Goal: Task Accomplishment & Management: Manage account settings

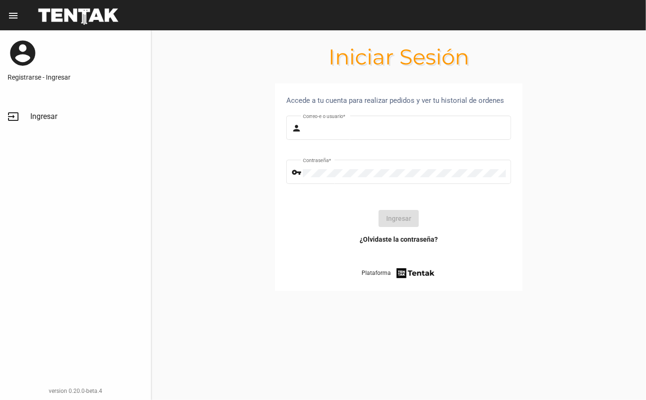
type input "[EMAIL_ADDRESS][DOMAIN_NAME]"
click at [389, 220] on button "Ingresar" at bounding box center [399, 218] width 40 height 17
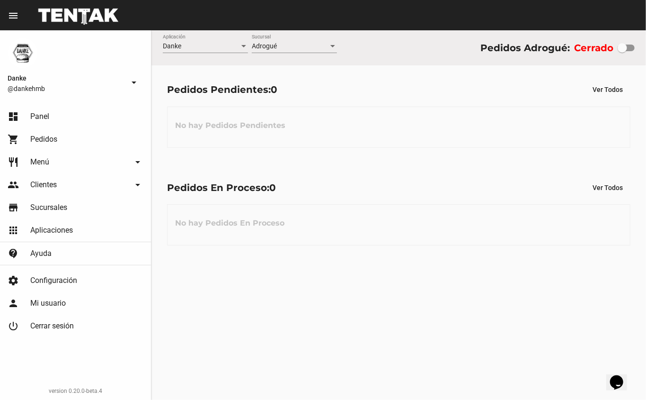
click at [35, 157] on span "Menú" at bounding box center [39, 161] width 19 height 9
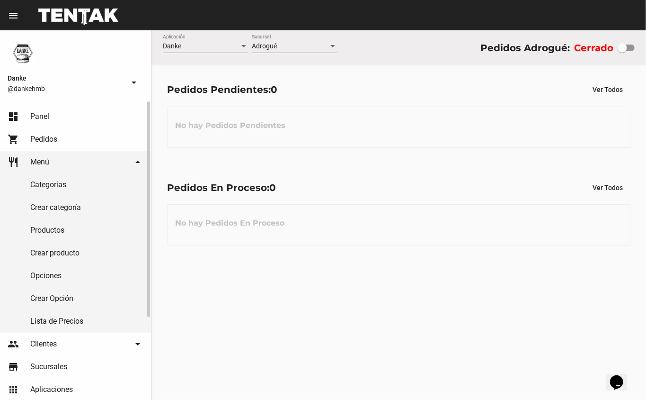
click at [42, 221] on link "Productos" at bounding box center [75, 230] width 151 height 23
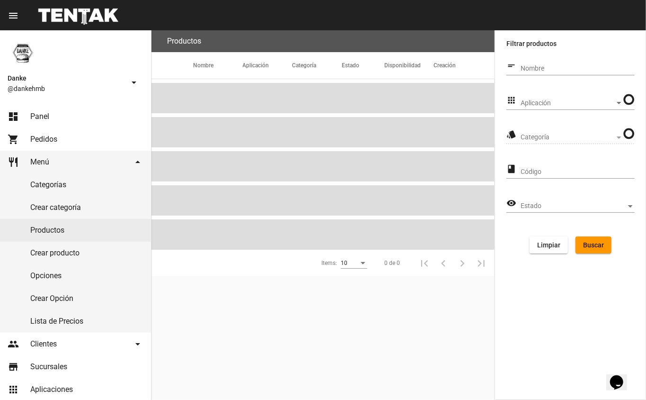
click at [554, 103] on span "Aplicación" at bounding box center [568, 103] width 94 height 8
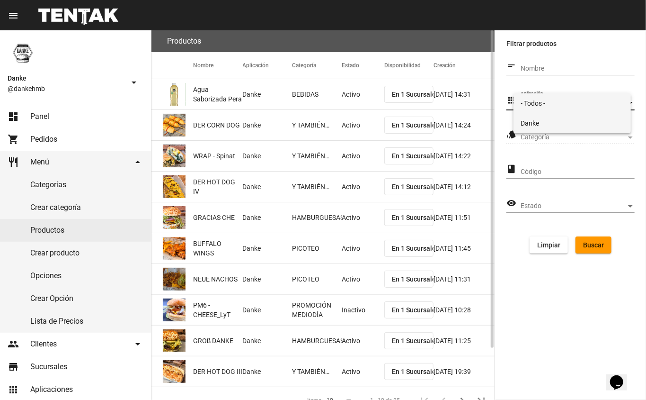
click at [533, 120] on span "Danke" at bounding box center [572, 123] width 103 height 20
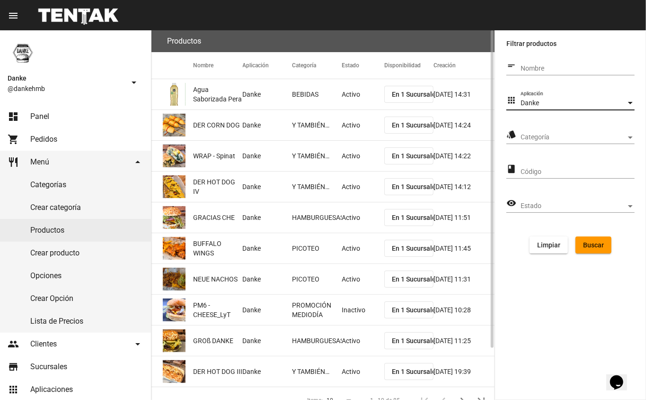
click at [530, 133] on div "Categoría Categoría" at bounding box center [578, 134] width 114 height 18
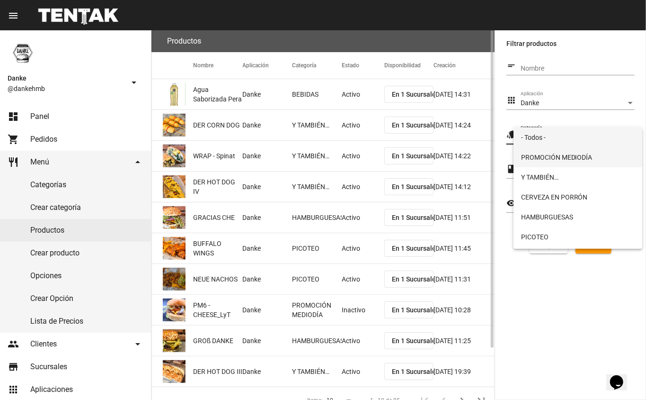
click at [531, 156] on span "PROMOCIÓN MEDIODÍA" at bounding box center [578, 157] width 114 height 20
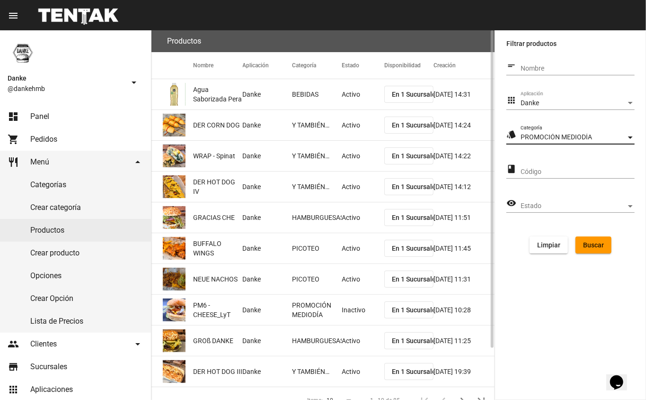
click at [588, 241] on span "Buscar" at bounding box center [593, 245] width 21 height 8
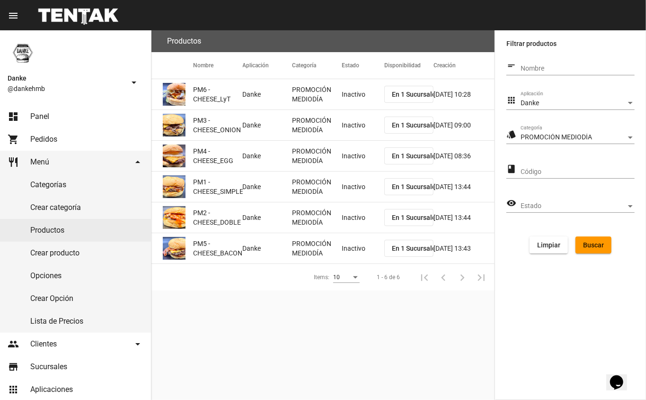
click at [331, 106] on mat-cell "PROMOCIÓN MEDIODÍA" at bounding box center [317, 94] width 50 height 30
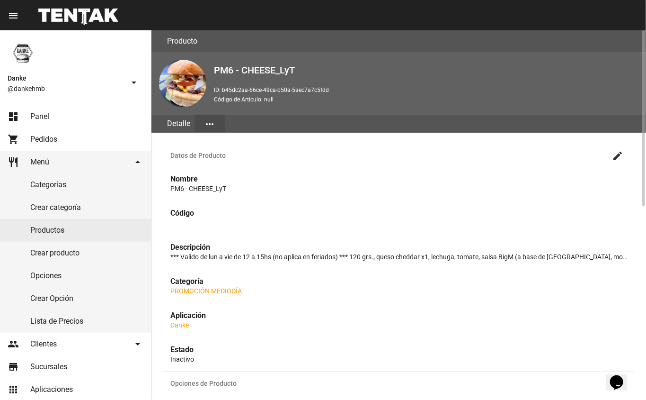
click at [618, 154] on mat-icon "create" at bounding box center [617, 155] width 11 height 11
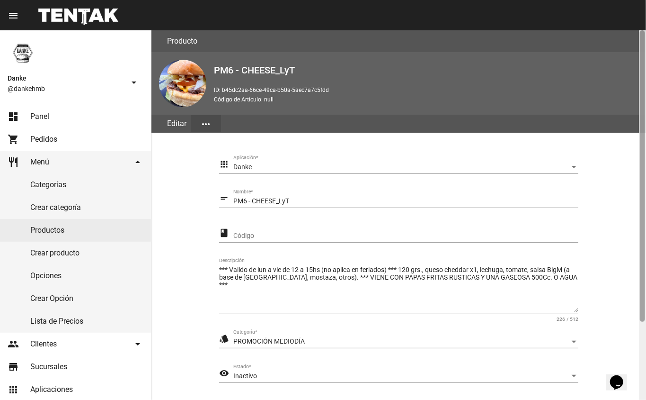
click at [641, 344] on div at bounding box center [642, 214] width 7 height 369
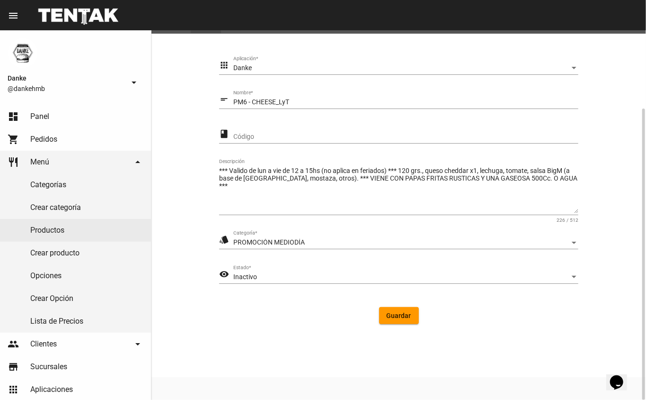
click at [288, 273] on div "Inactivo" at bounding box center [401, 277] width 337 height 8
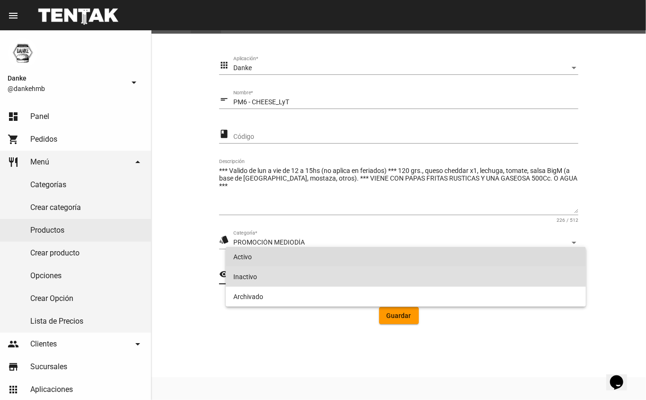
click at [279, 262] on span "Activo" at bounding box center [406, 257] width 346 height 20
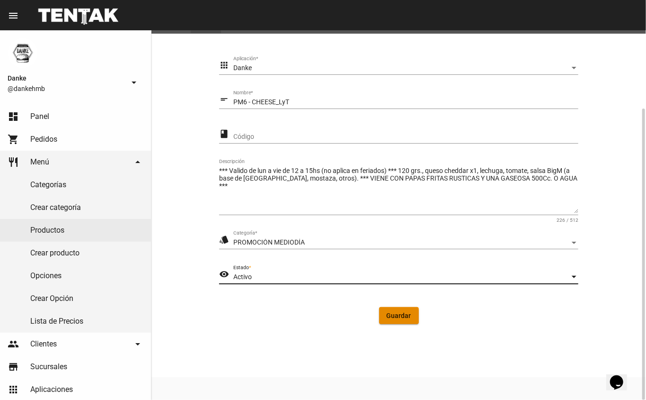
click at [391, 320] on button "Guardar" at bounding box center [399, 315] width 40 height 17
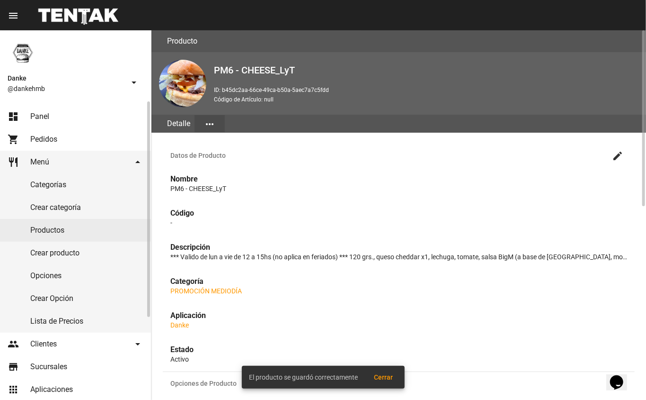
click at [44, 232] on link "Productos" at bounding box center [75, 230] width 151 height 23
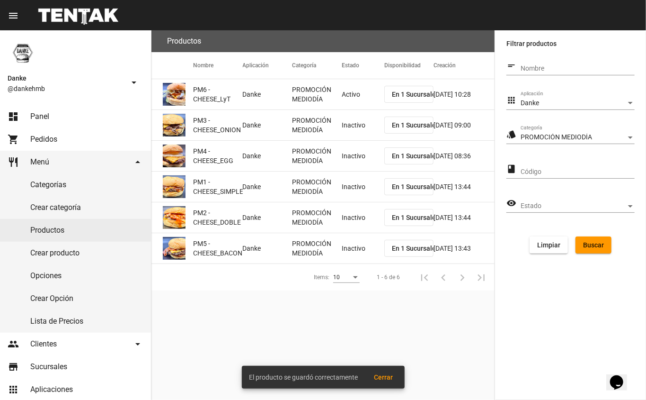
click at [356, 128] on mat-cell "Inactivo" at bounding box center [363, 125] width 43 height 30
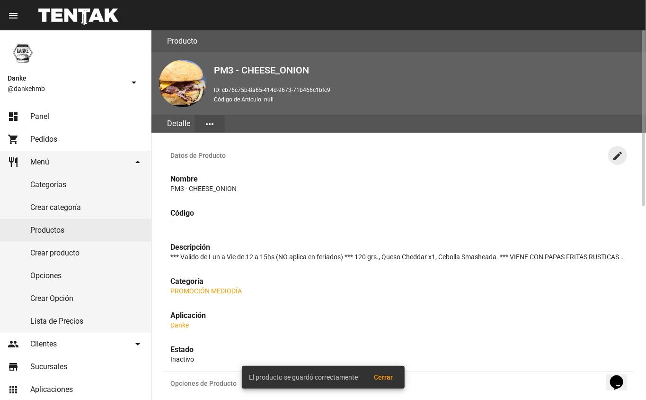
click at [618, 155] on mat-icon "create" at bounding box center [617, 155] width 11 height 11
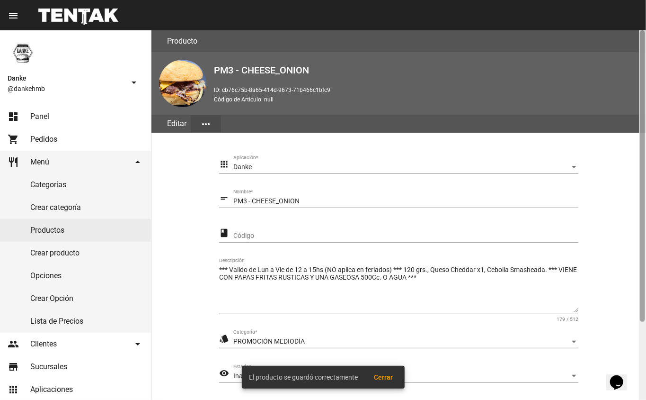
click at [639, 340] on div at bounding box center [642, 214] width 7 height 369
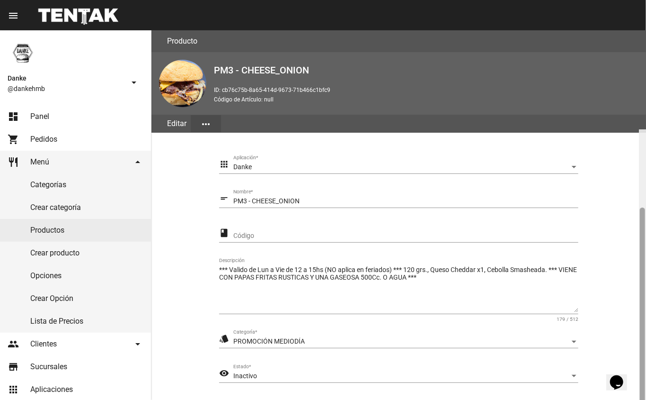
scroll to position [99, 0]
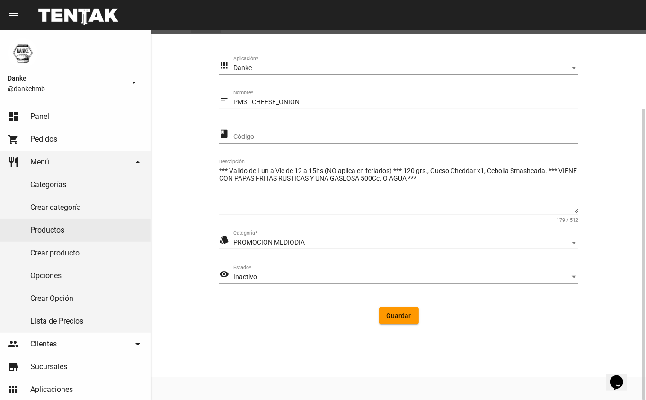
click at [236, 276] on span "Inactivo" at bounding box center [245, 277] width 24 height 8
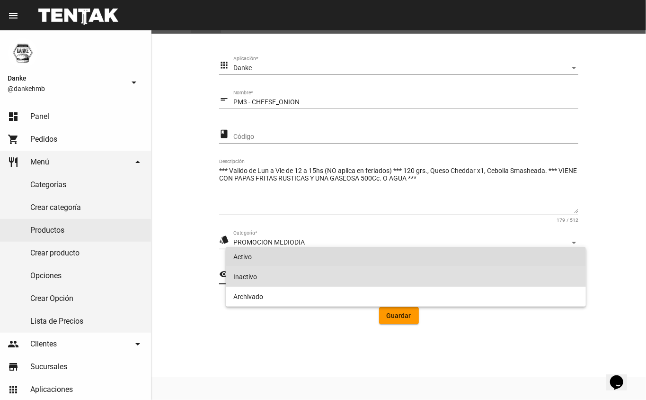
click at [239, 259] on span "Activo" at bounding box center [406, 257] width 346 height 20
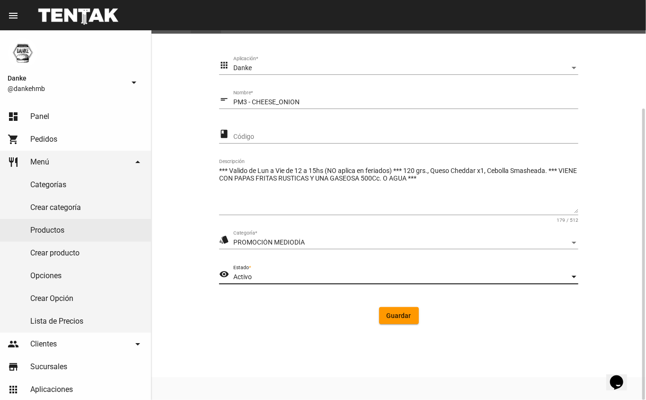
click at [391, 314] on span "Guardar" at bounding box center [399, 316] width 25 height 8
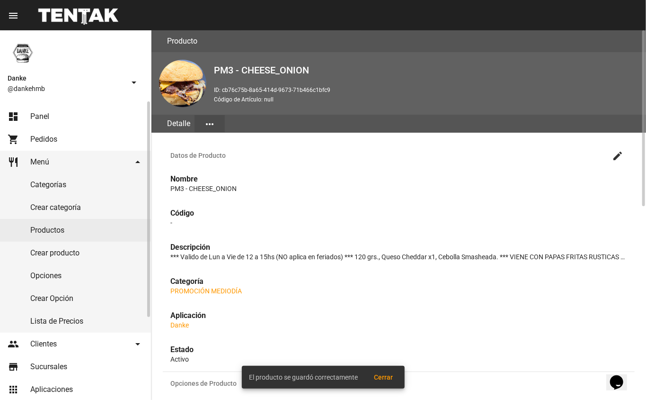
click at [41, 230] on link "Productos" at bounding box center [75, 230] width 151 height 23
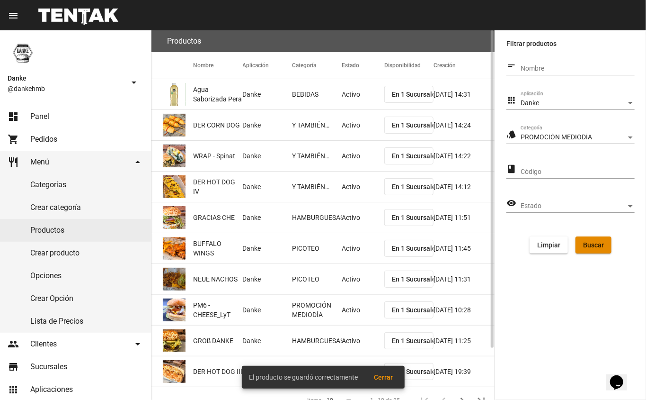
click at [591, 243] on span "Buscar" at bounding box center [593, 245] width 21 height 8
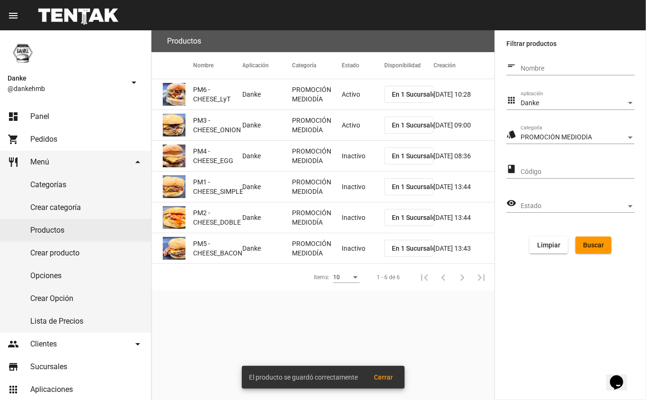
click at [355, 158] on mat-cell "Inactivo" at bounding box center [363, 156] width 43 height 30
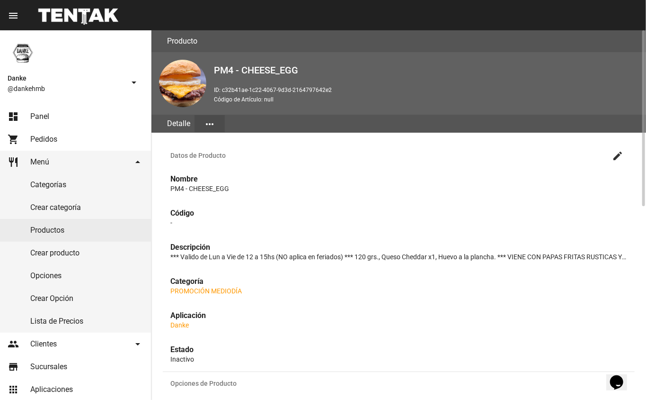
click at [616, 157] on mat-icon "create" at bounding box center [617, 155] width 11 height 11
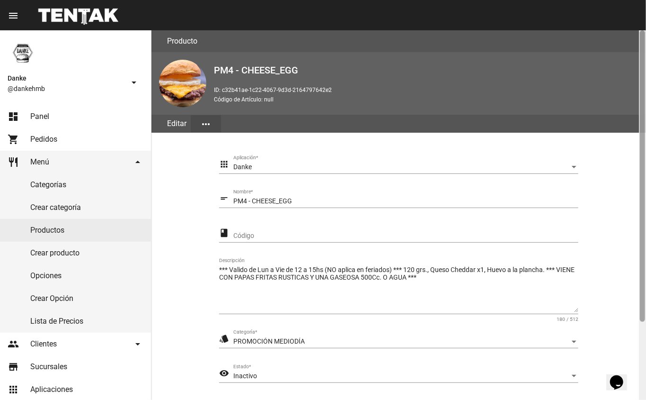
click at [643, 333] on div at bounding box center [642, 214] width 7 height 369
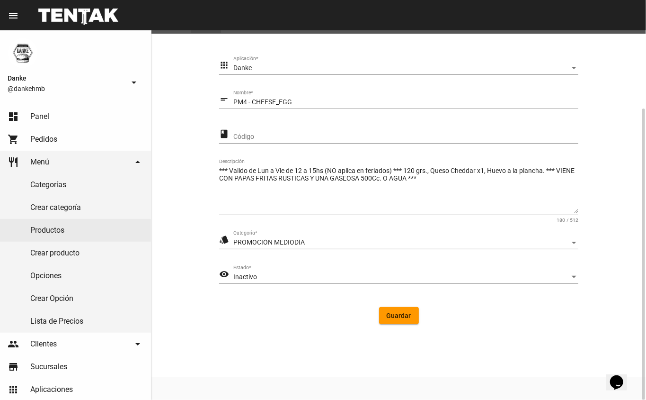
click at [249, 276] on span "Inactivo" at bounding box center [245, 277] width 24 height 8
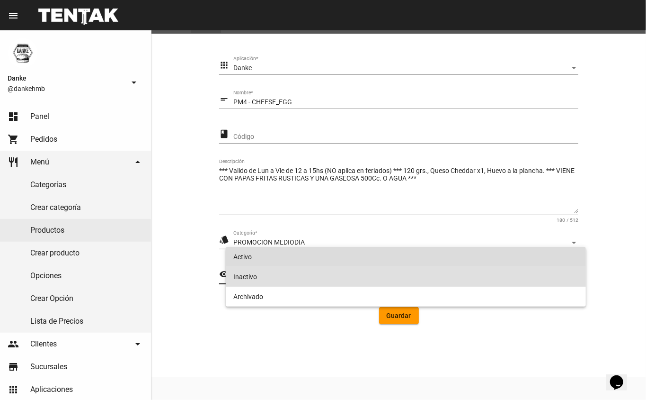
click at [234, 257] on span "Activo" at bounding box center [406, 257] width 346 height 20
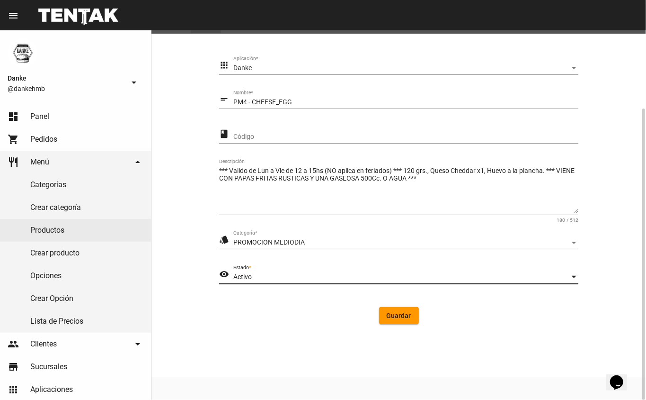
click at [398, 314] on span "Guardar" at bounding box center [399, 316] width 25 height 8
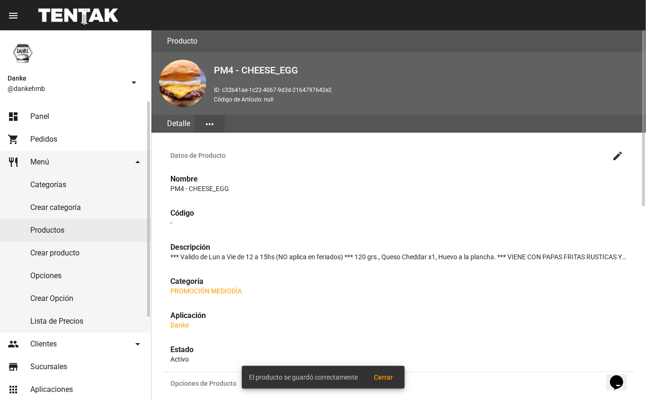
click at [44, 229] on link "Productos" at bounding box center [75, 230] width 151 height 23
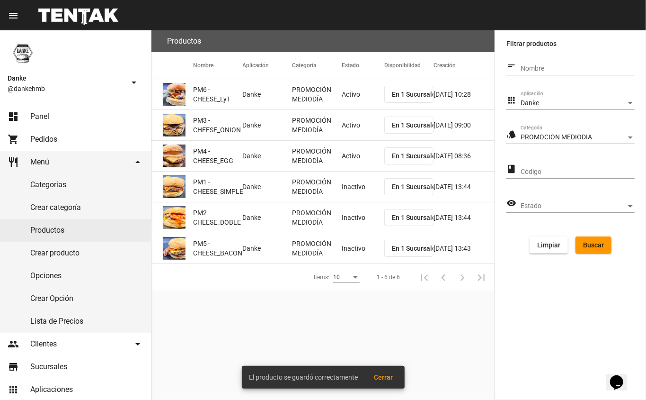
click at [343, 178] on mat-cell "Inactivo" at bounding box center [363, 186] width 43 height 30
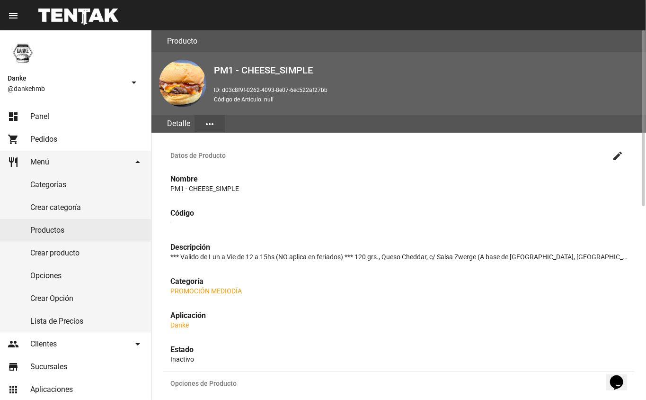
click at [618, 154] on mat-icon "create" at bounding box center [617, 155] width 11 height 11
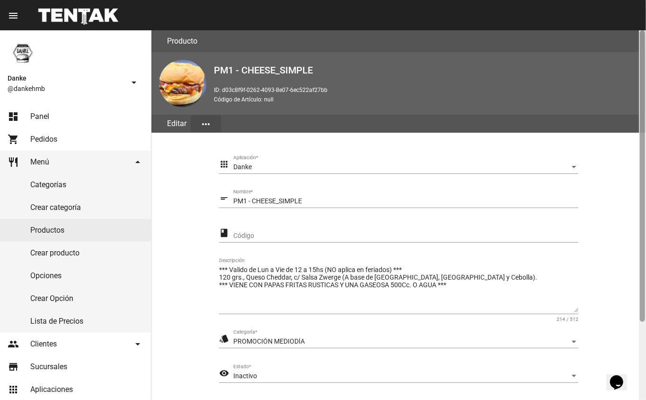
click at [640, 344] on div at bounding box center [642, 214] width 7 height 369
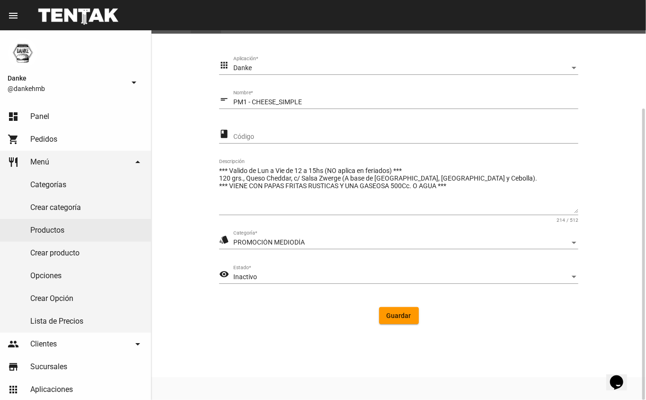
click at [290, 277] on div "Inactivo" at bounding box center [401, 277] width 337 height 8
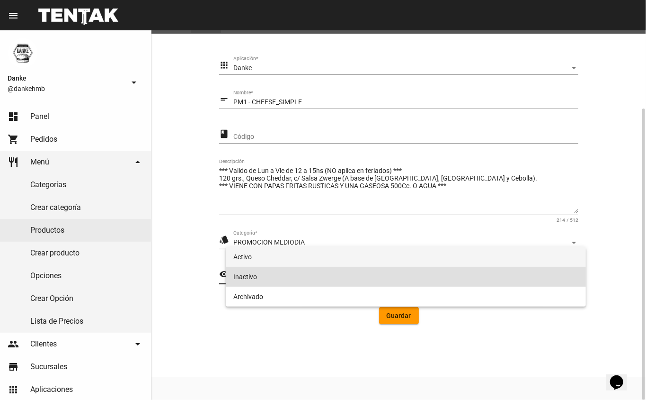
click at [287, 261] on span "Activo" at bounding box center [406, 257] width 346 height 20
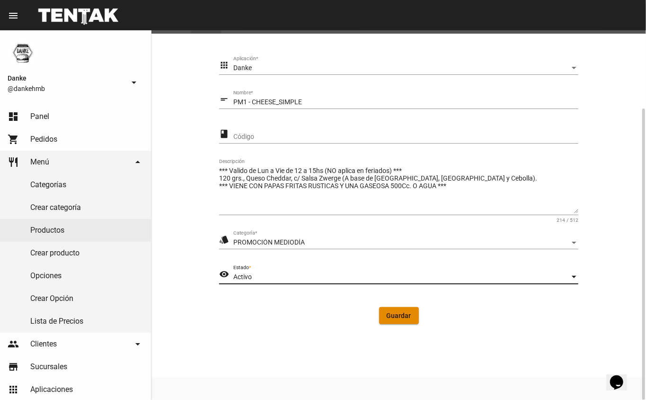
click at [402, 313] on span "Guardar" at bounding box center [399, 316] width 25 height 8
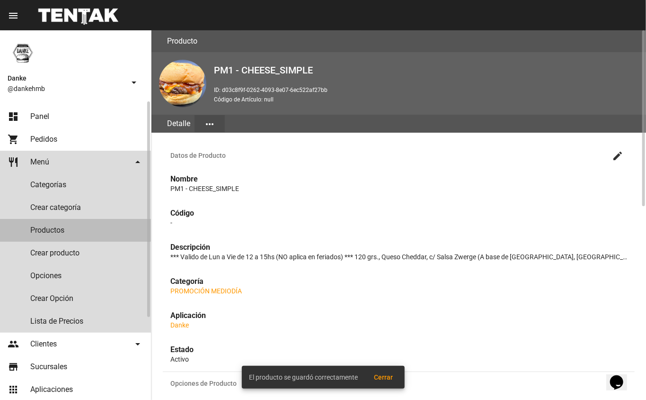
click at [50, 227] on link "Productos" at bounding box center [75, 230] width 151 height 23
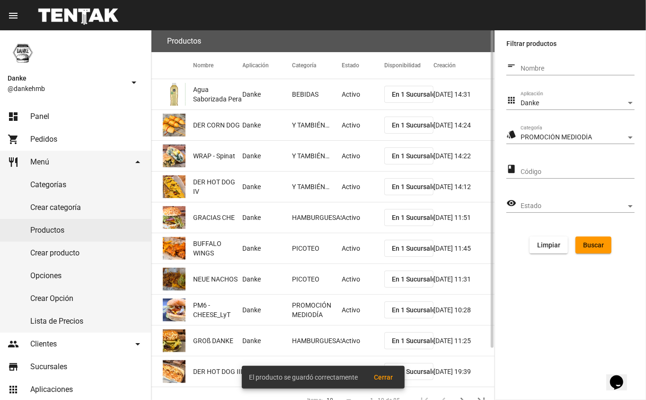
click at [584, 247] on span "Buscar" at bounding box center [593, 245] width 21 height 8
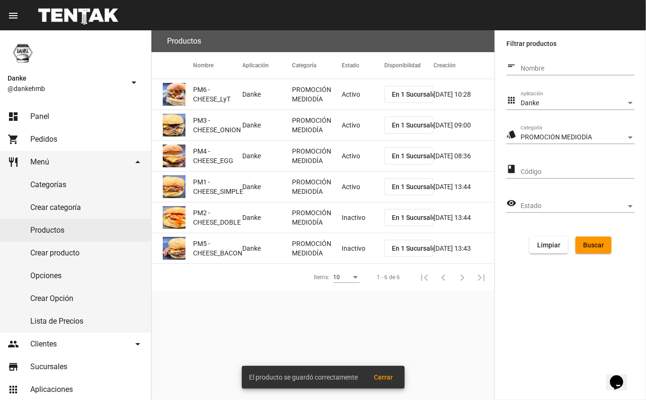
click at [343, 220] on mat-cell "Inactivo" at bounding box center [363, 217] width 43 height 30
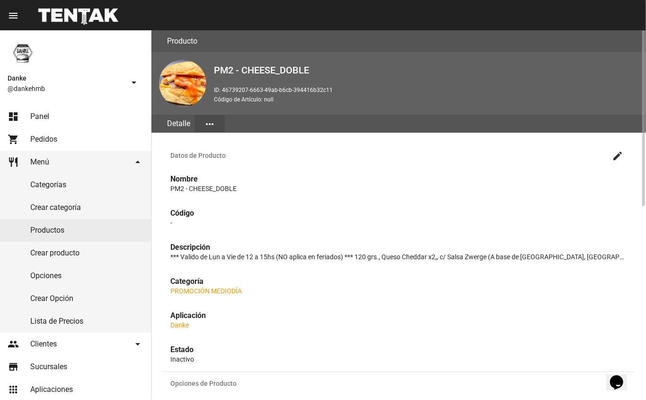
click at [623, 152] on mat-icon "create" at bounding box center [617, 155] width 11 height 11
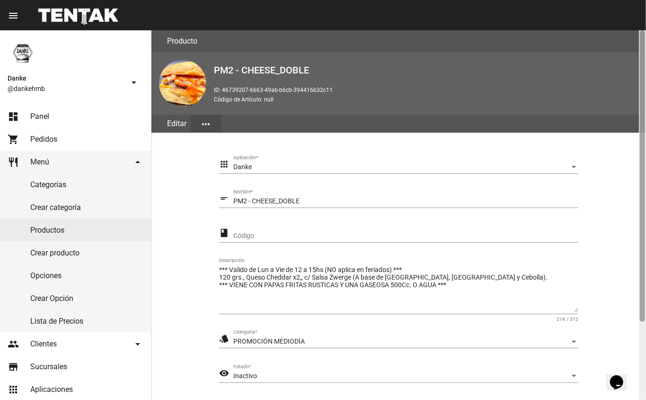
click at [641, 346] on div at bounding box center [642, 214] width 7 height 369
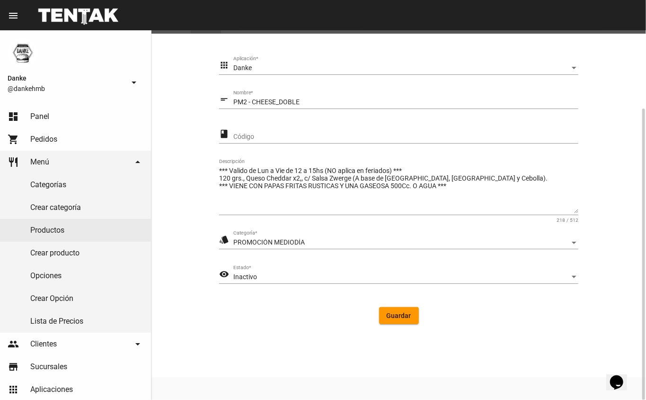
click at [279, 277] on div "Inactivo" at bounding box center [401, 277] width 337 height 8
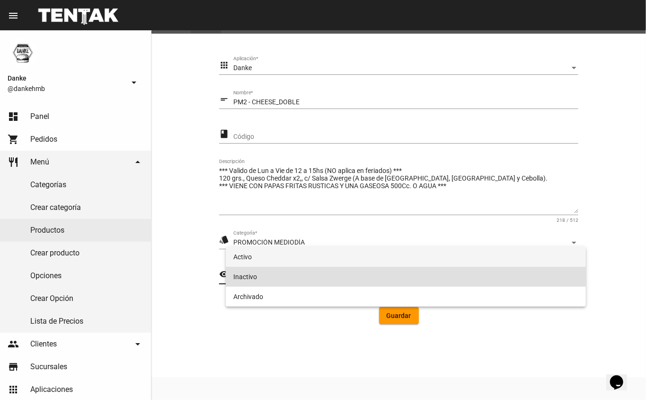
click at [286, 263] on span "Activo" at bounding box center [406, 257] width 346 height 20
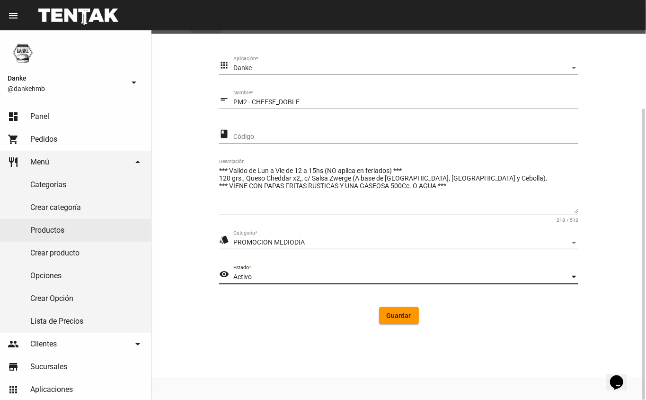
click at [389, 313] on span "Guardar" at bounding box center [399, 316] width 25 height 8
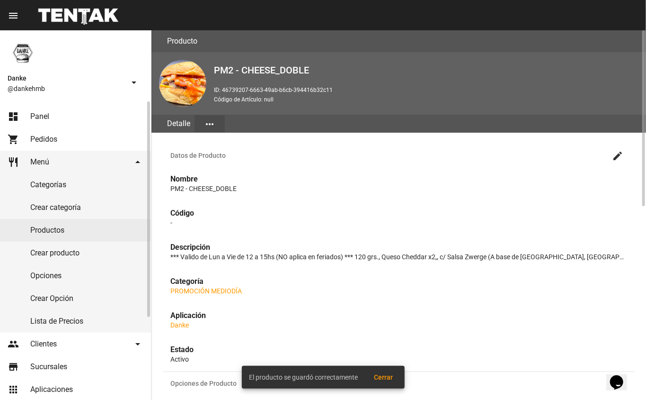
click at [48, 230] on link "Productos" at bounding box center [75, 230] width 151 height 23
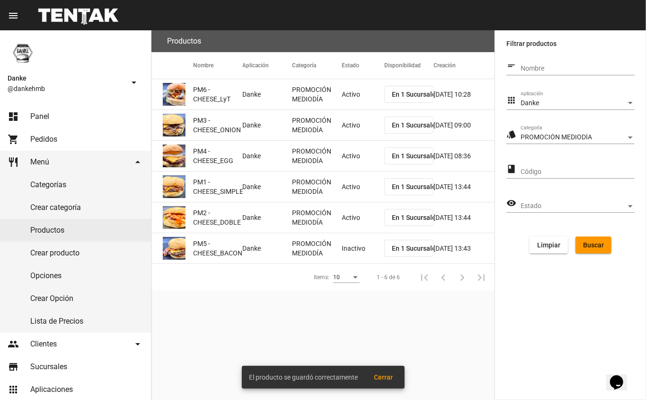
click at [349, 247] on mat-cell "Inactivo" at bounding box center [363, 248] width 43 height 30
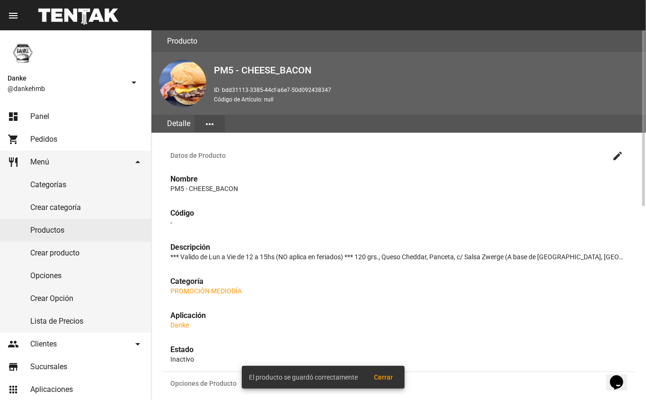
click at [619, 156] on mat-icon "create" at bounding box center [617, 155] width 11 height 11
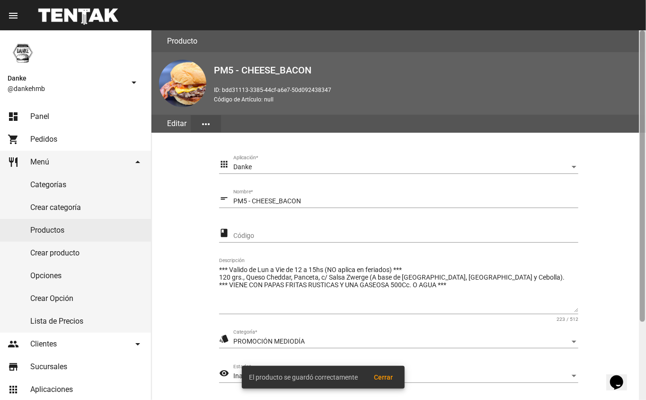
click at [641, 347] on div at bounding box center [642, 214] width 7 height 369
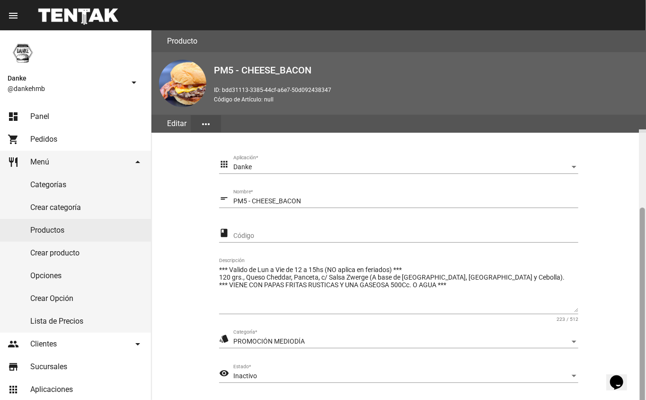
scroll to position [99, 0]
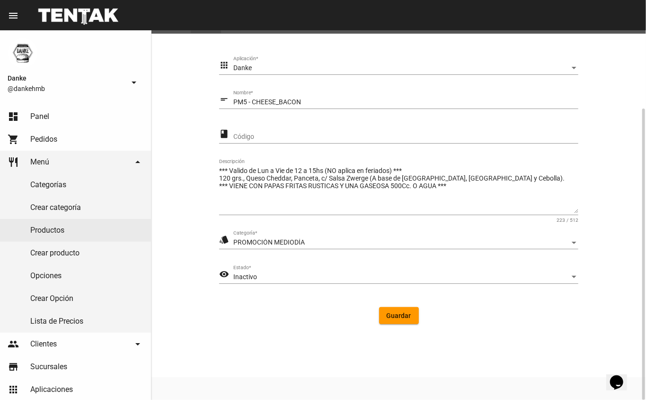
click at [428, 276] on div "Inactivo" at bounding box center [401, 277] width 337 height 8
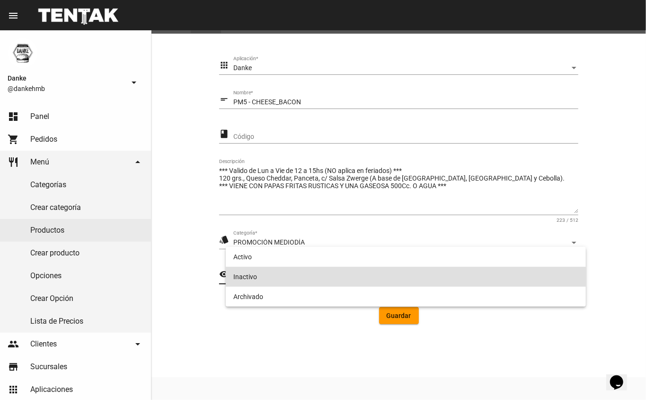
click at [427, 268] on span "Inactivo" at bounding box center [406, 277] width 346 height 20
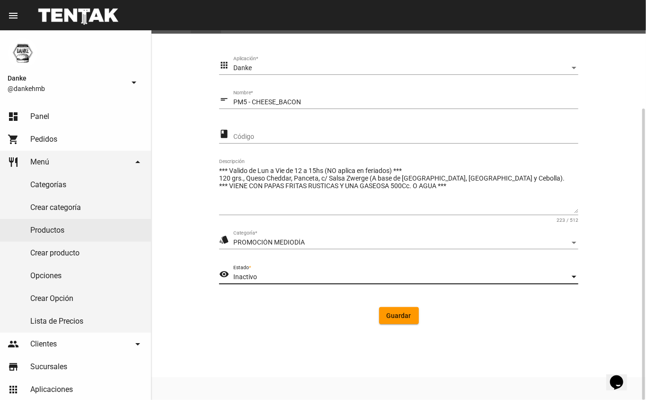
click at [404, 315] on span "Guardar" at bounding box center [399, 316] width 25 height 8
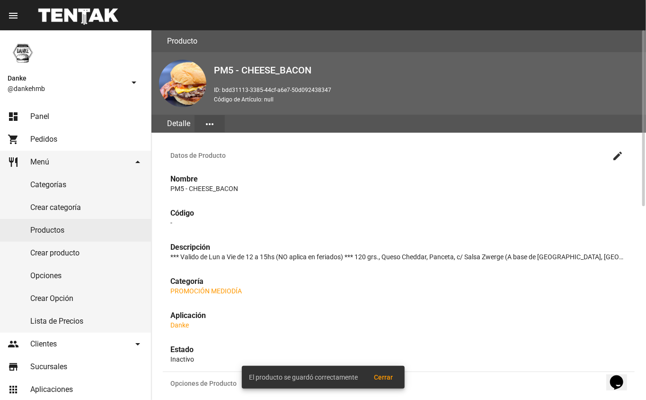
click at [616, 154] on mat-icon "create" at bounding box center [617, 155] width 11 height 11
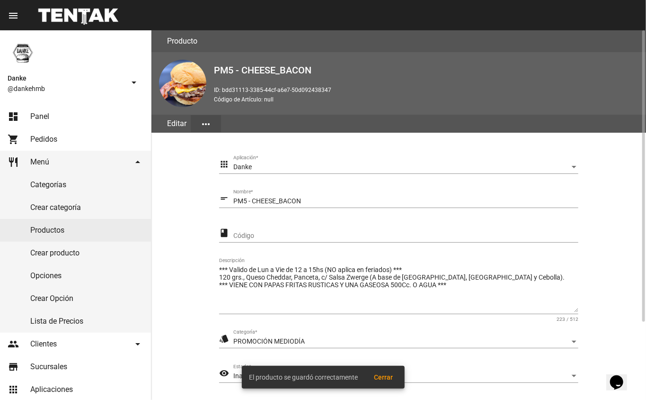
click at [235, 375] on div "El producto se guardó correctamente Cerrar" at bounding box center [324, 376] width 186 height 45
click at [235, 374] on div "El producto se guardó correctamente Cerrar" at bounding box center [324, 376] width 186 height 45
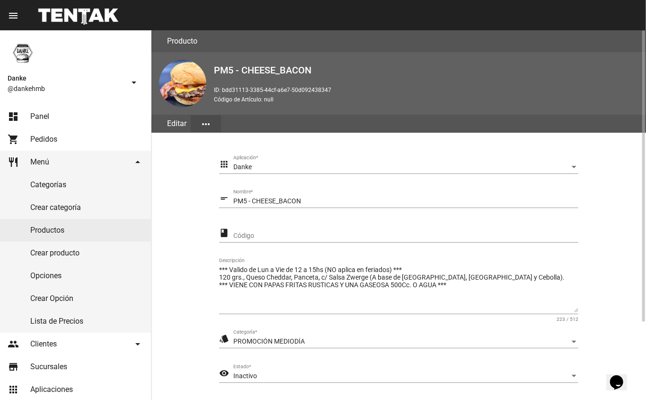
click at [249, 373] on span "Inactivo" at bounding box center [245, 376] width 24 height 8
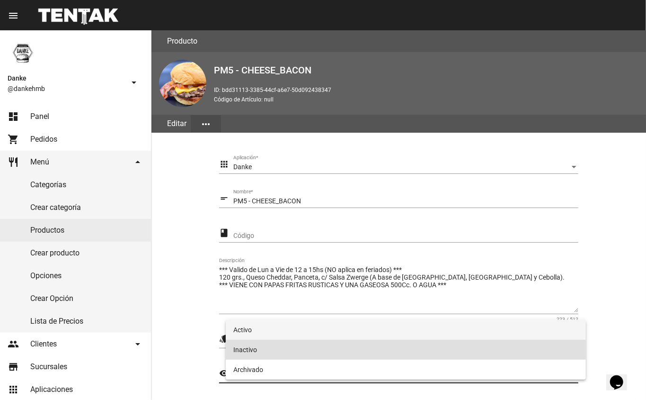
click at [242, 331] on span "Activo" at bounding box center [406, 330] width 346 height 20
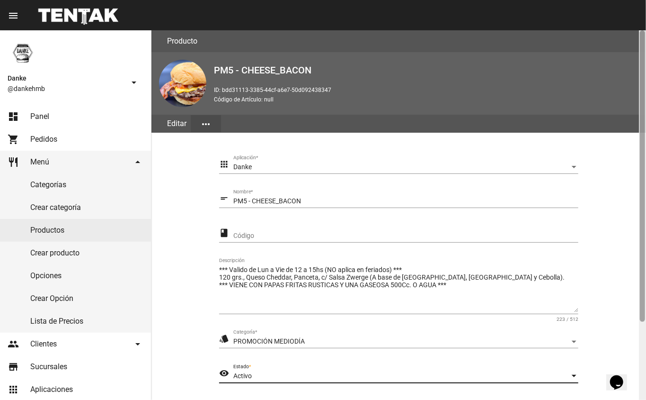
click at [639, 332] on div at bounding box center [642, 214] width 7 height 369
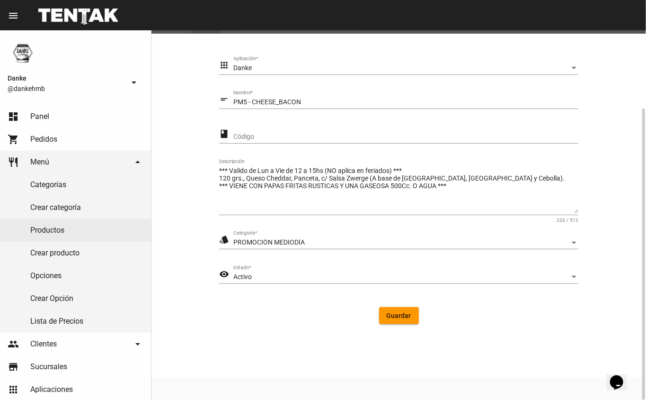
click at [397, 313] on span "Guardar" at bounding box center [399, 316] width 25 height 8
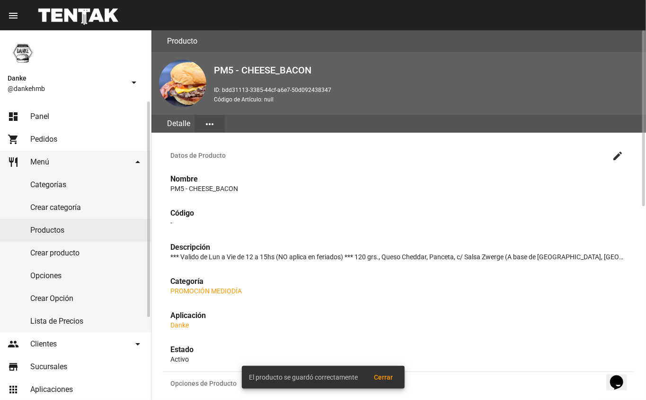
click at [34, 114] on span "Panel" at bounding box center [39, 116] width 19 height 9
